Goal: Task Accomplishment & Management: Use online tool/utility

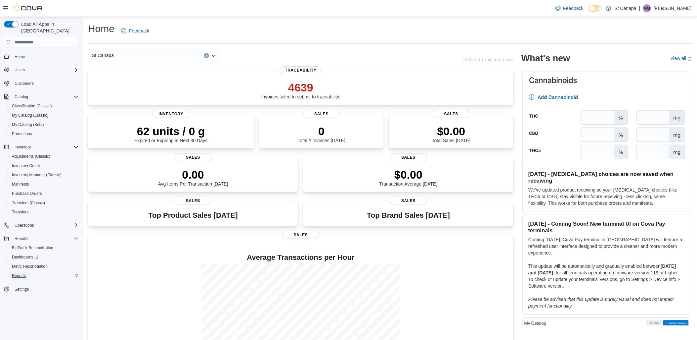
click at [22, 273] on span "Reports" at bounding box center [19, 275] width 14 height 5
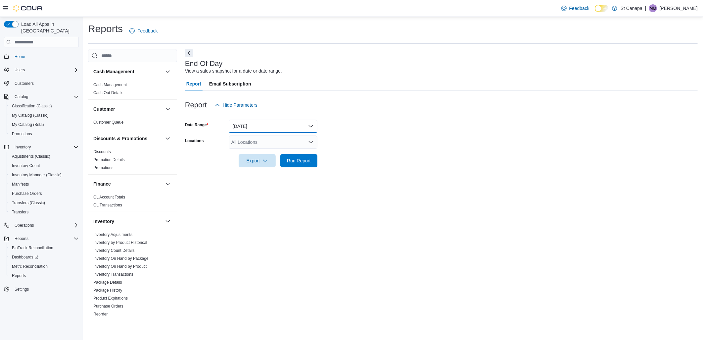
click at [310, 125] on button "Today" at bounding box center [273, 125] width 89 height 13
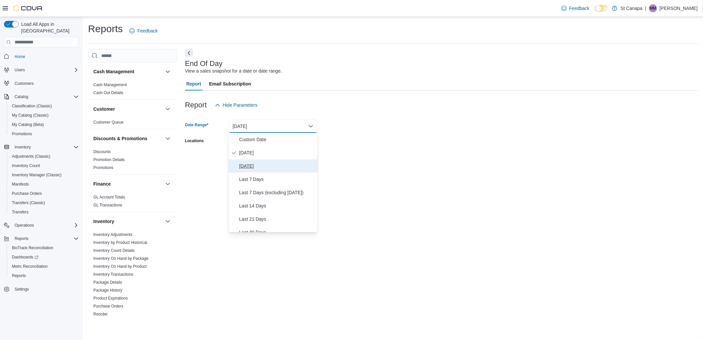
click at [254, 165] on span "Yesterday" at bounding box center [276, 166] width 75 height 8
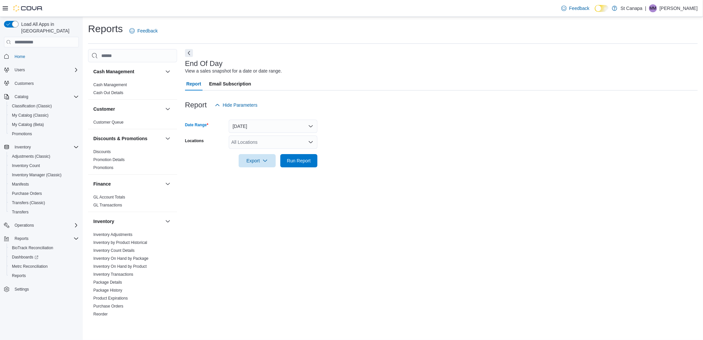
click at [311, 140] on icon "Open list of options" at bounding box center [310, 141] width 5 height 5
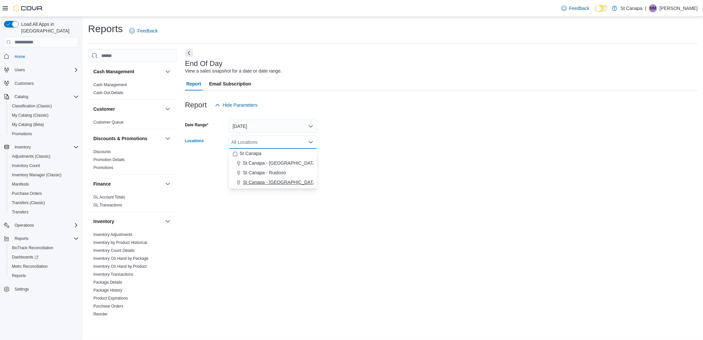
click at [272, 181] on span "St Canapa - Santa Teresa" at bounding box center [299, 182] width 112 height 7
click at [359, 100] on div "Report Hide Parameters" at bounding box center [441, 104] width 513 height 13
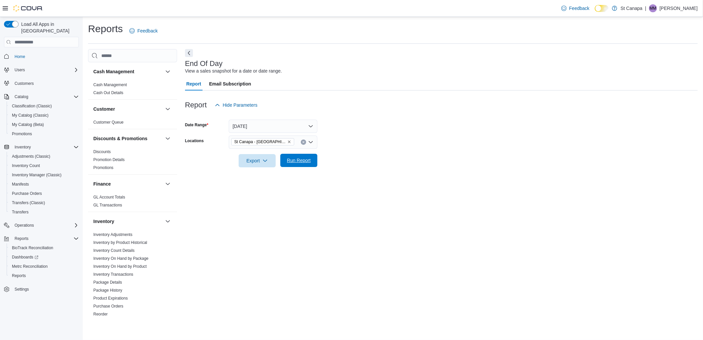
click at [305, 161] on span "Run Report" at bounding box center [299, 160] width 24 height 7
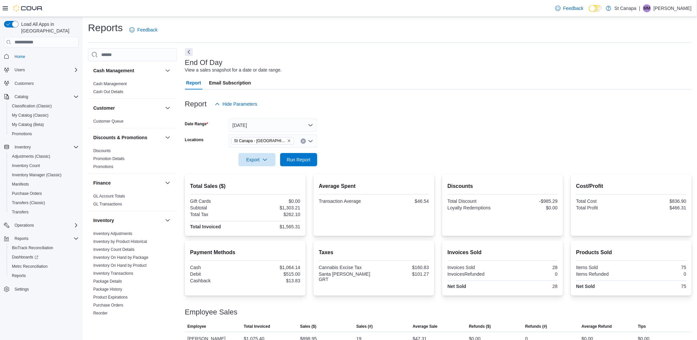
scroll to position [25, 0]
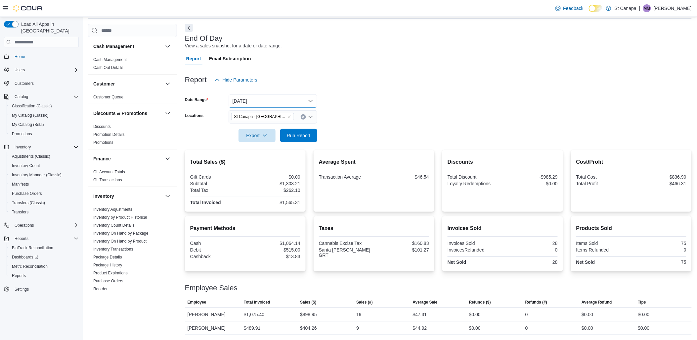
click at [312, 99] on button "Yesterday" at bounding box center [273, 100] width 89 height 13
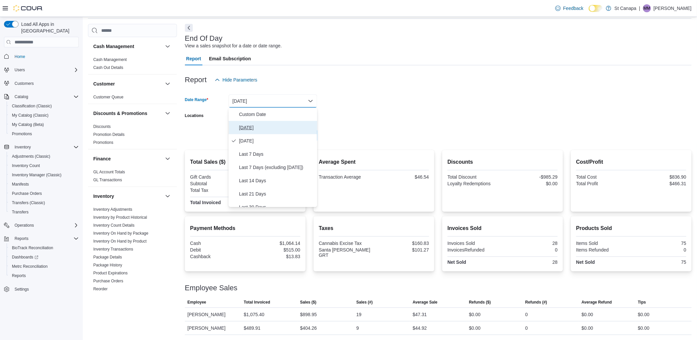
click at [250, 125] on span "Today" at bounding box center [276, 127] width 75 height 8
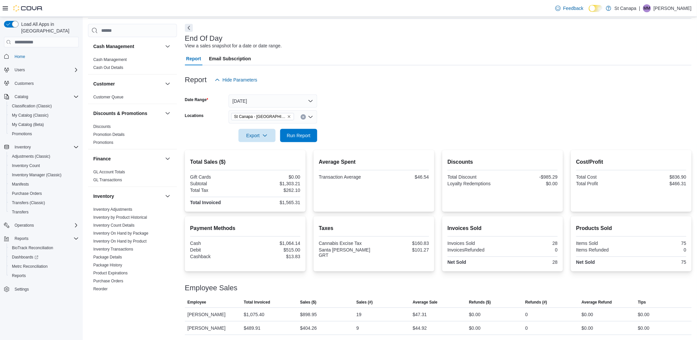
click at [370, 105] on form "Date Range Today Locations St Canapa - Santa Teresa Export Run Report" at bounding box center [438, 114] width 507 height 56
click at [302, 131] on span "Run Report" at bounding box center [298, 134] width 29 height 13
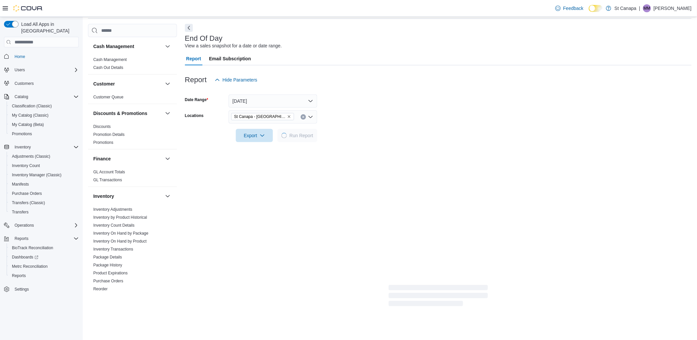
scroll to position [12, 0]
